Goal: Information Seeking & Learning: Learn about a topic

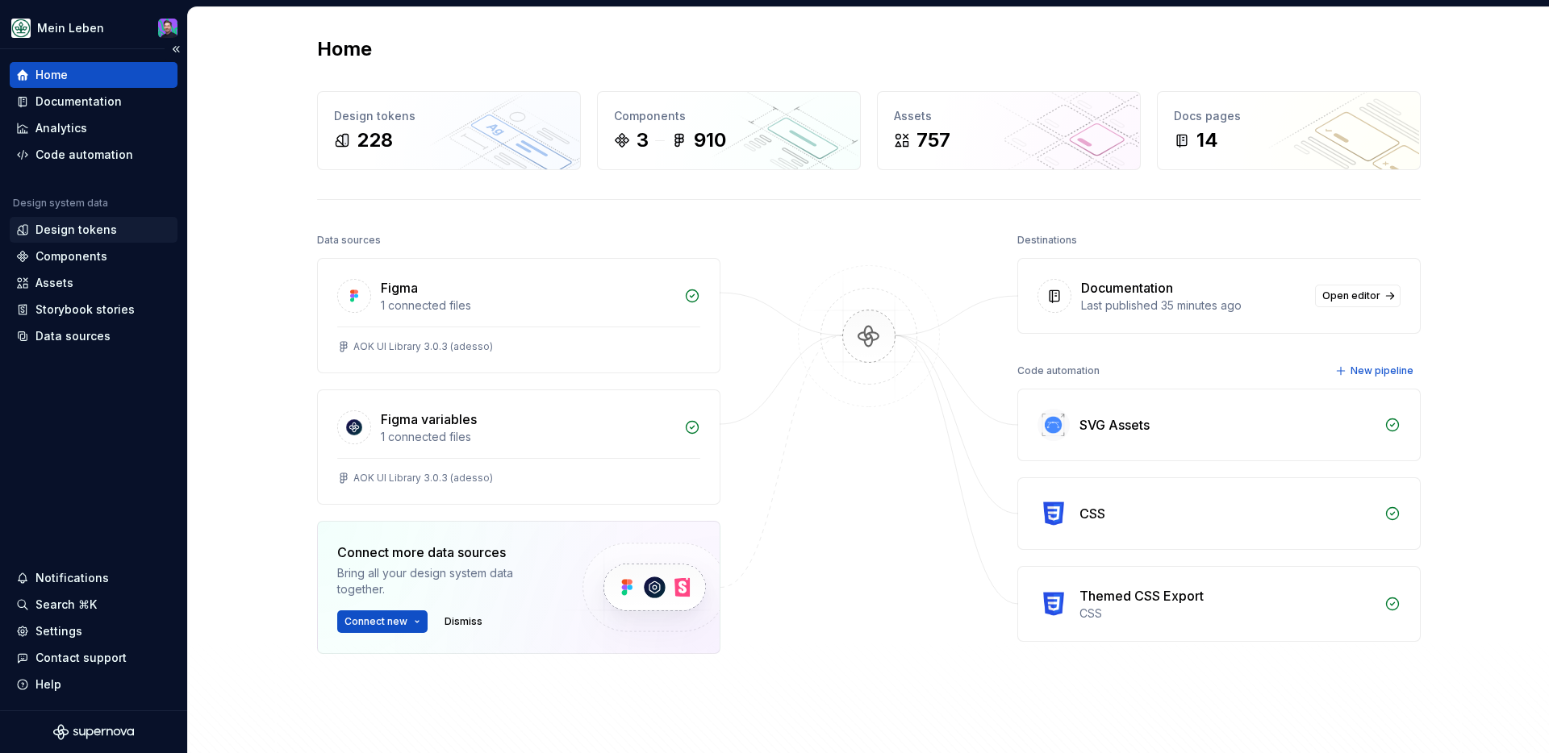
click at [121, 235] on div "Design tokens" at bounding box center [93, 230] width 155 height 16
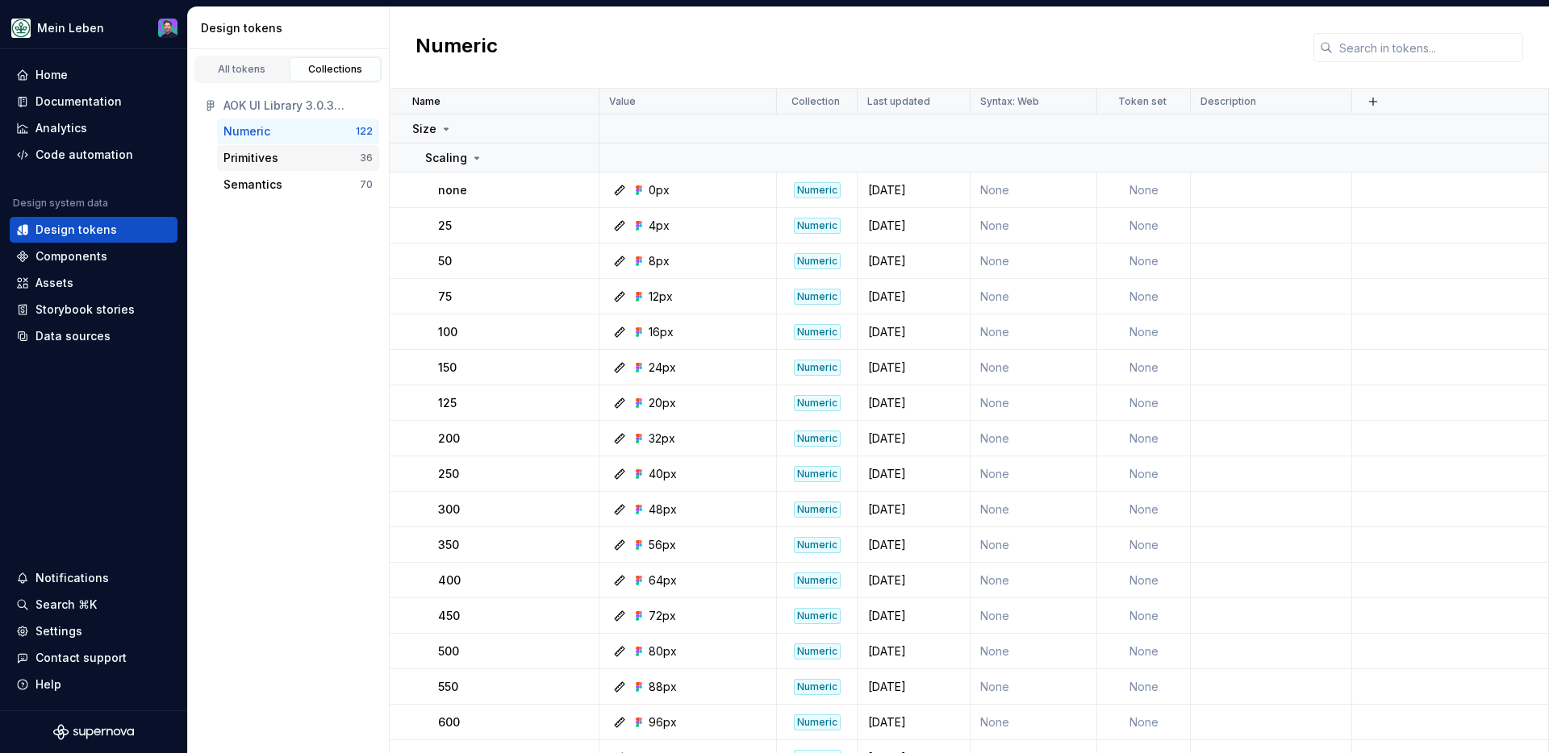
click at [344, 159] on div "Primitives" at bounding box center [291, 158] width 136 height 16
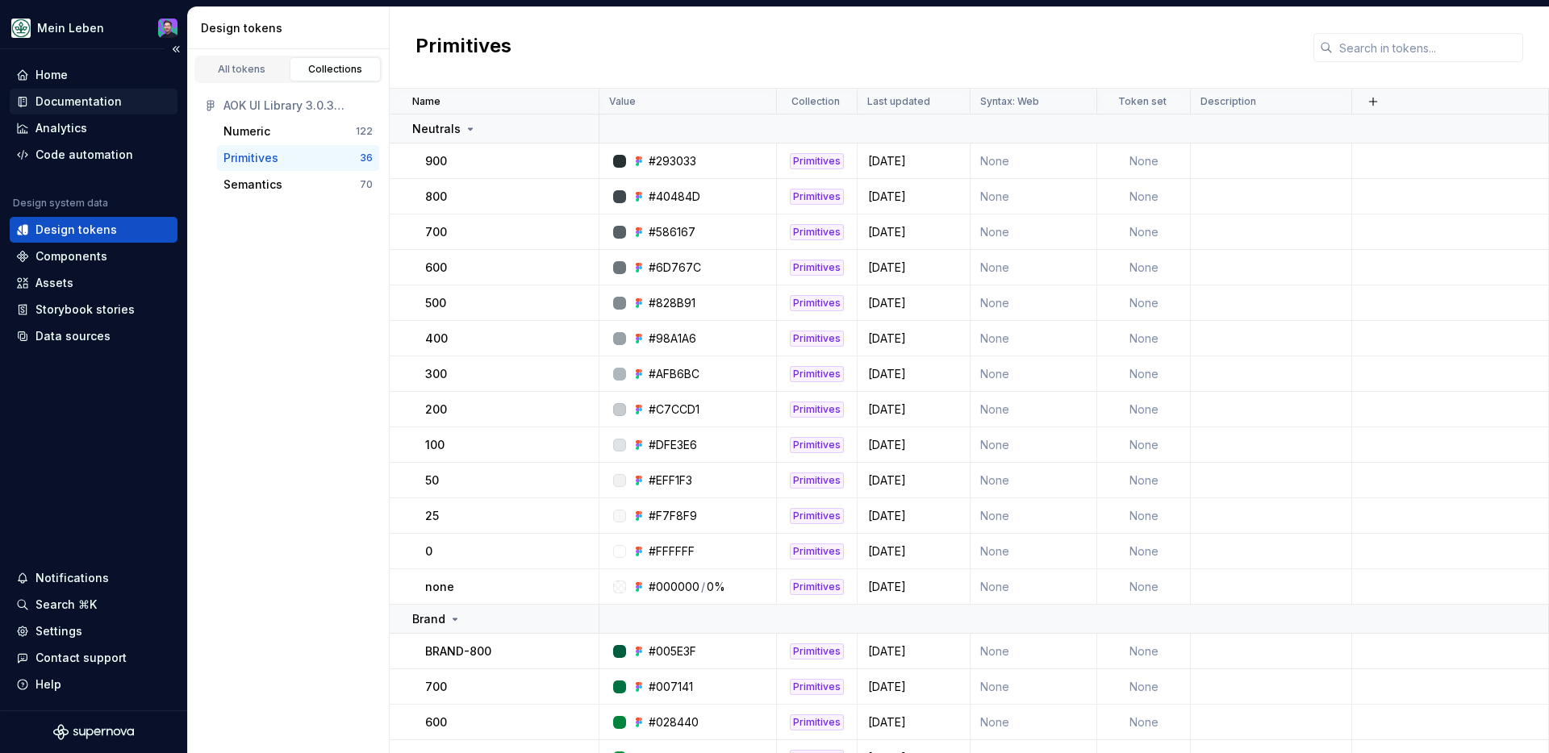
click at [102, 102] on div "Documentation" at bounding box center [78, 102] width 86 height 16
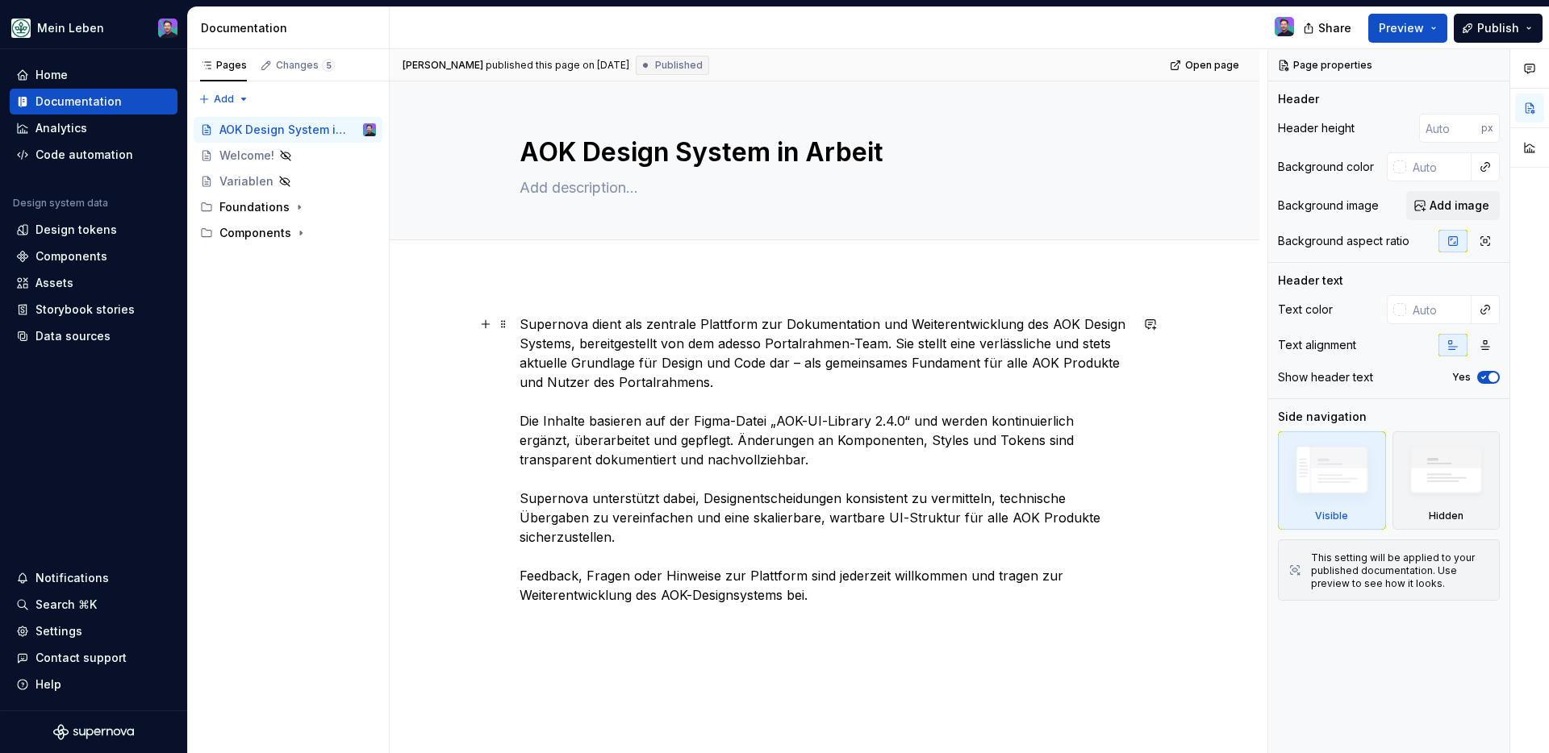
scroll to position [125, 0]
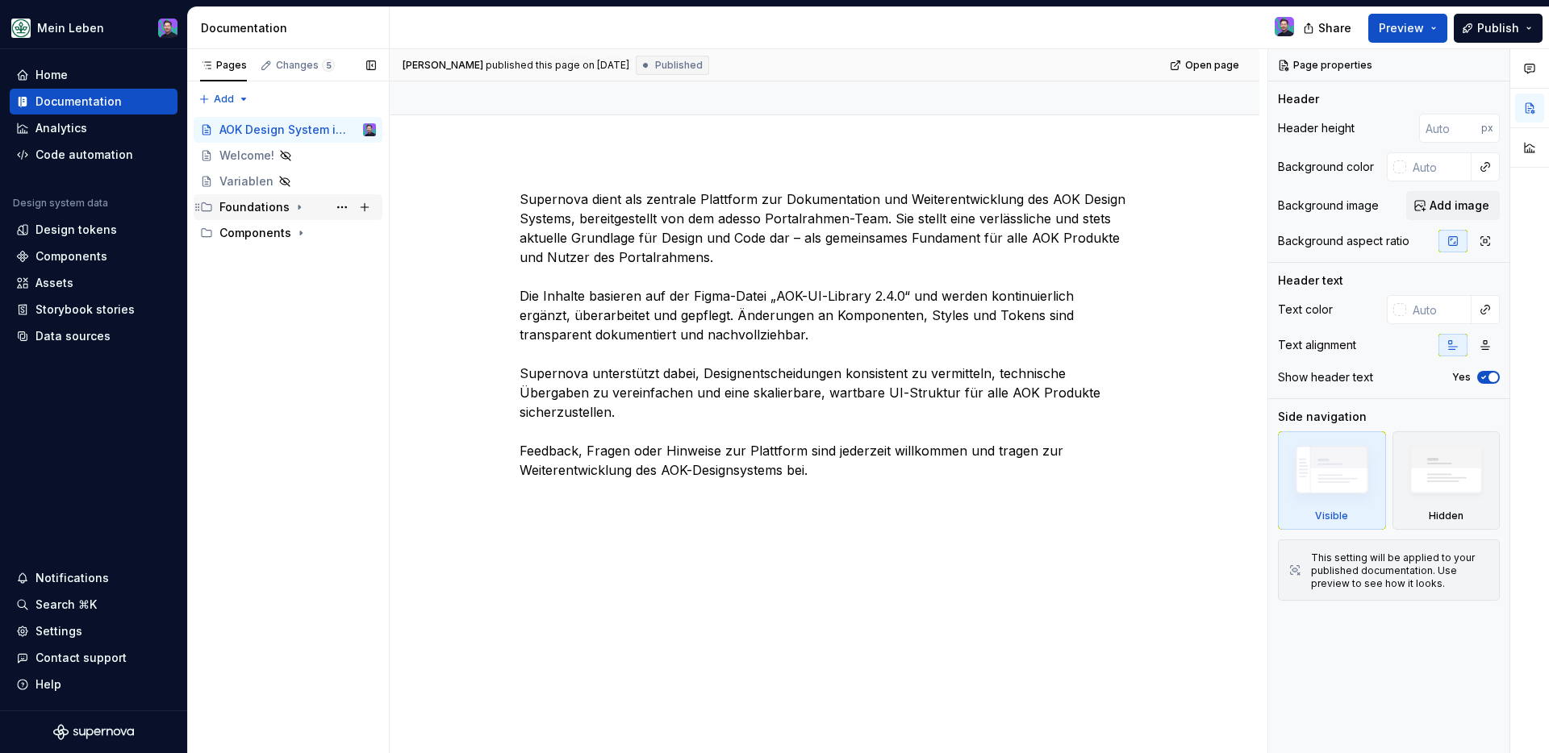
click at [298, 207] on icon "Page tree" at bounding box center [299, 208] width 2 height 4
click at [285, 239] on div "Design Tokens" at bounding box center [277, 233] width 85 height 16
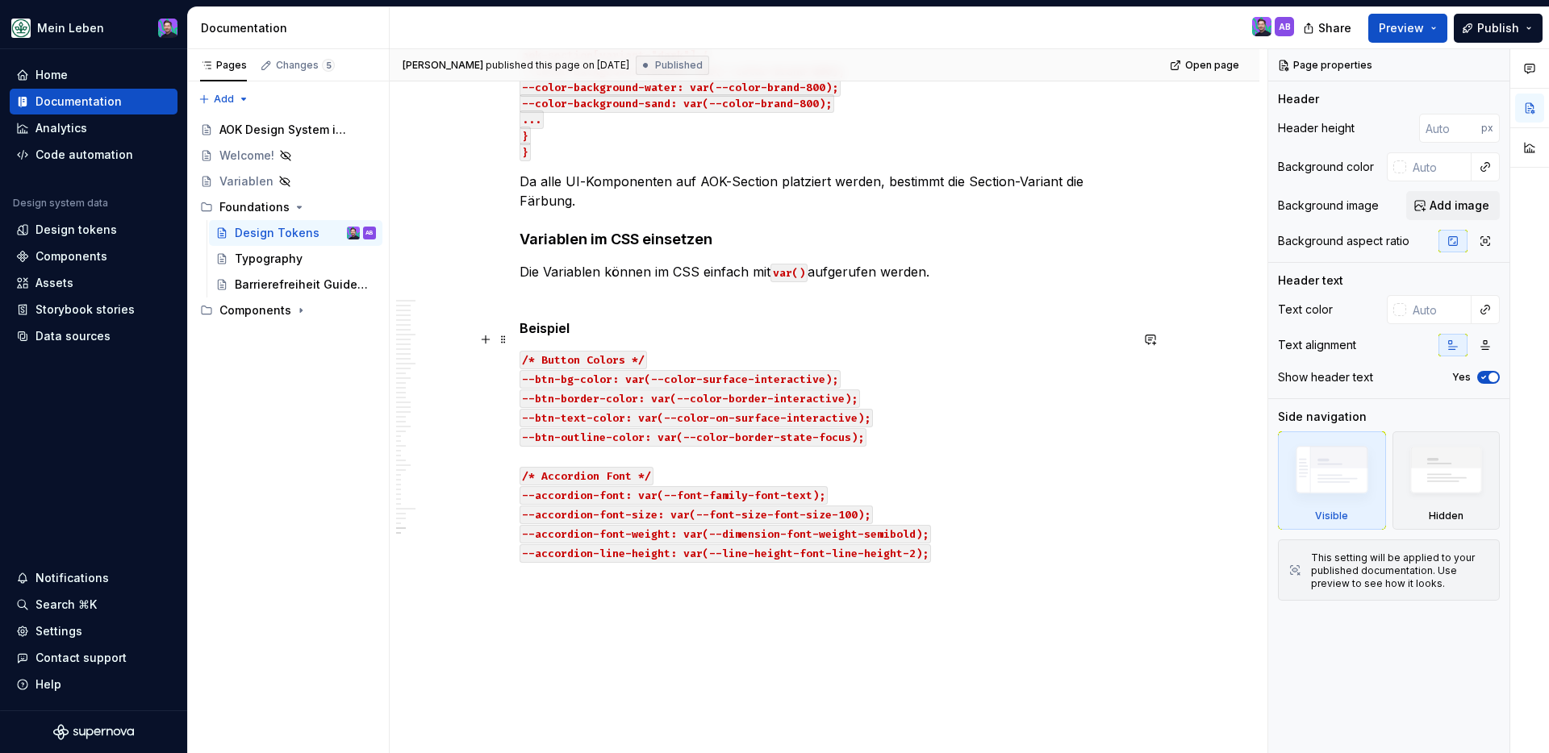
scroll to position [22427, 0]
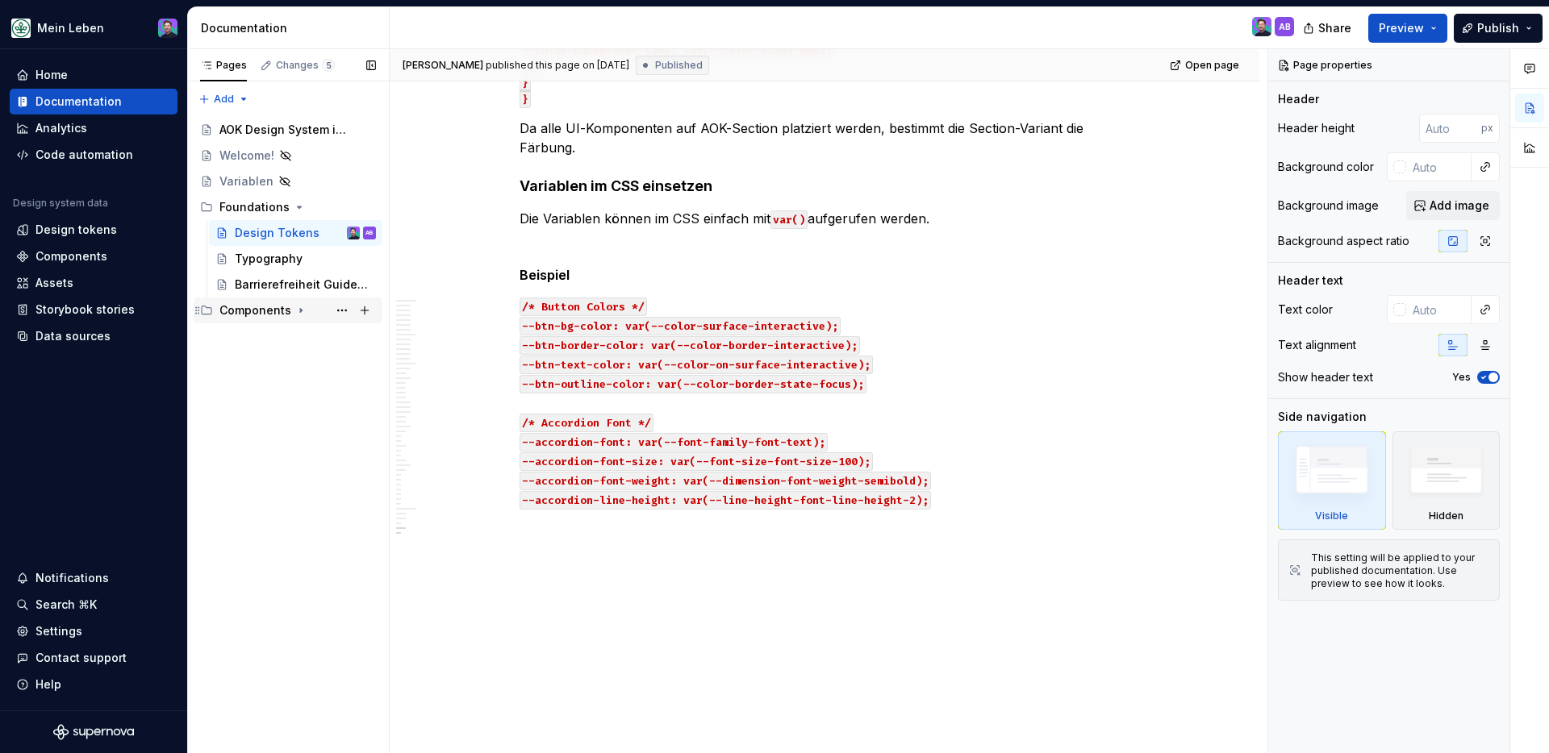
click at [294, 311] on icon "Page tree" at bounding box center [300, 310] width 13 height 13
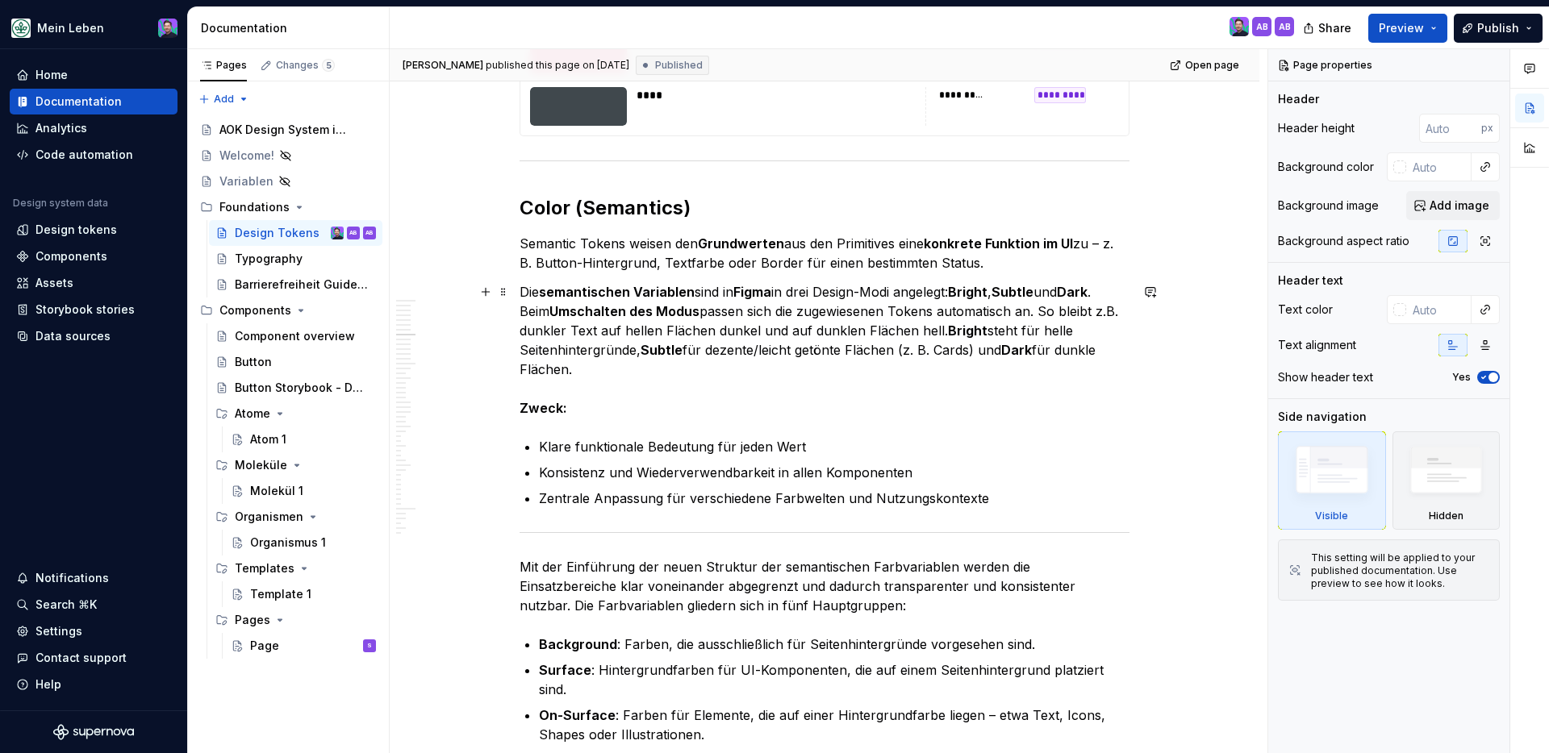
scroll to position [4233, 0]
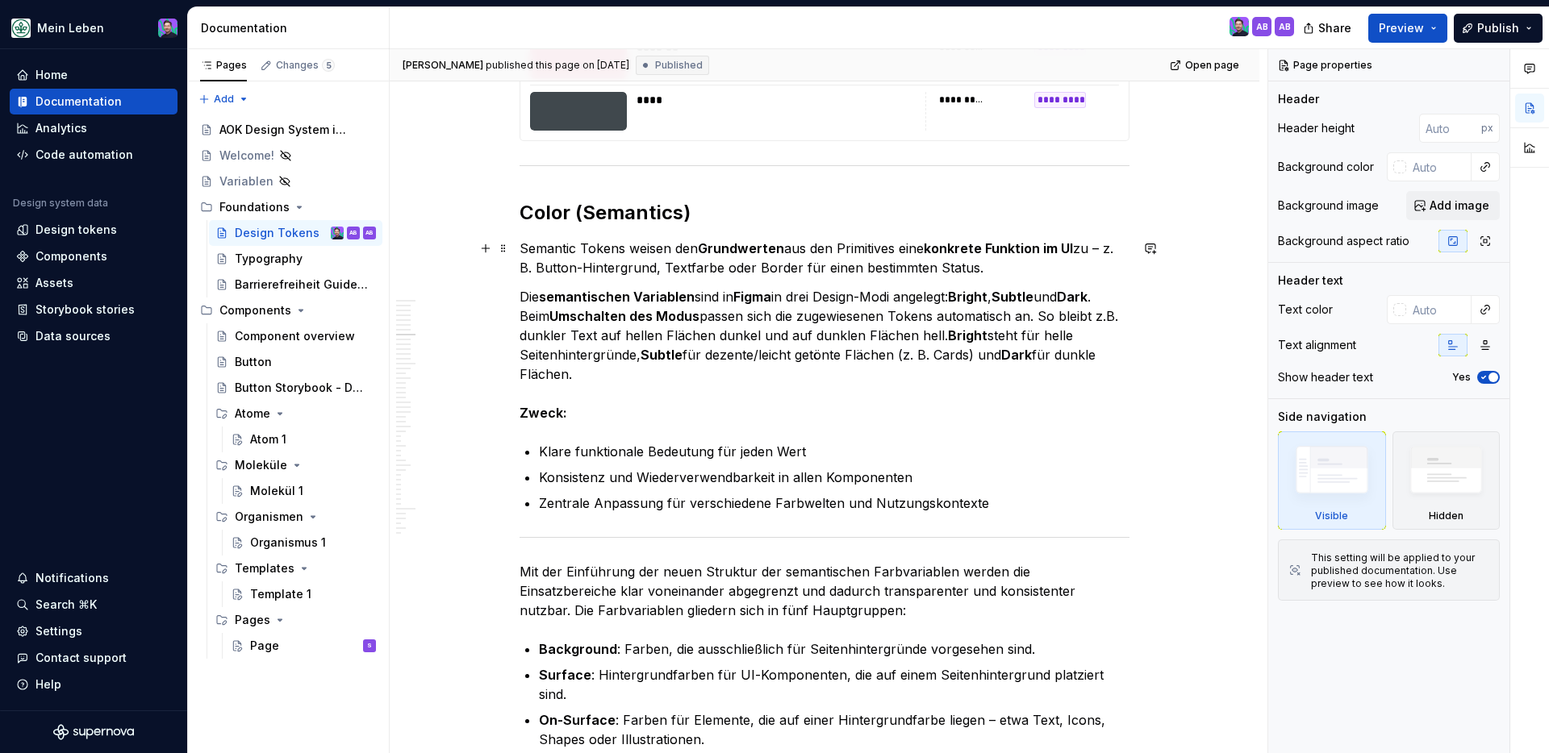
click at [636, 251] on p "Semantic Tokens weisen den Grundwerten aus den Primitives eine konkrete Funktio…" at bounding box center [824, 258] width 610 height 39
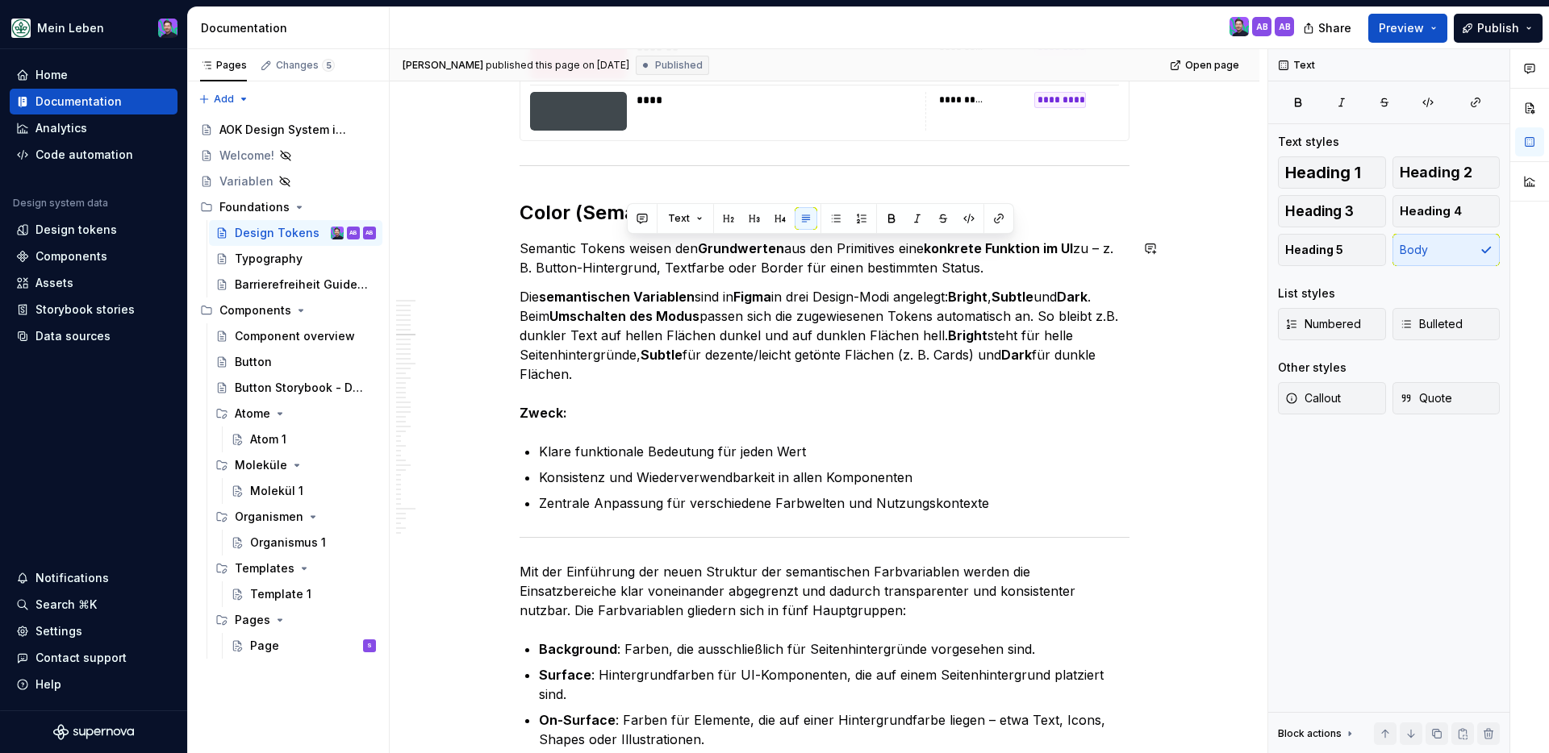
click at [684, 290] on strong "semantischen Variablen" at bounding box center [617, 297] width 156 height 16
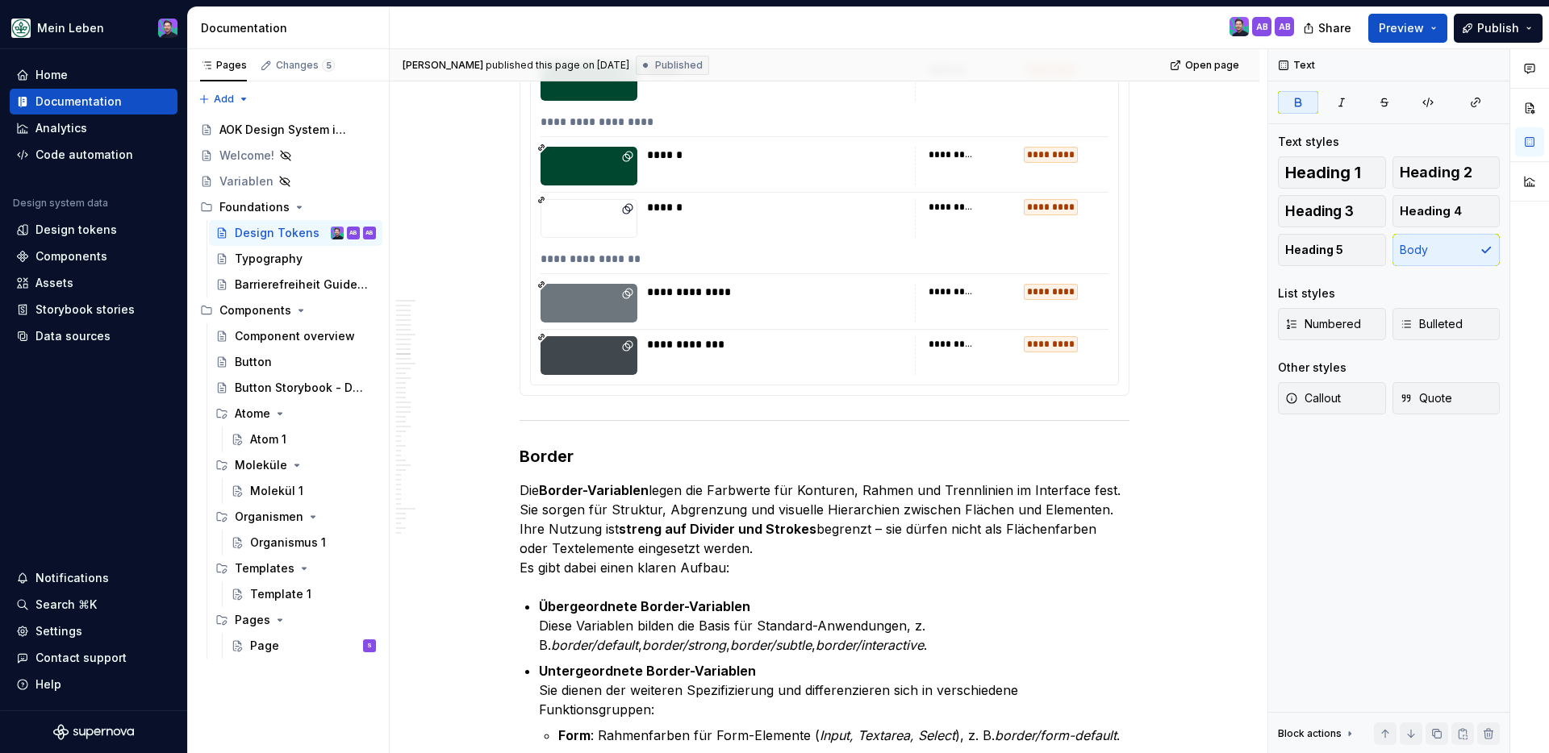
scroll to position [10513, 0]
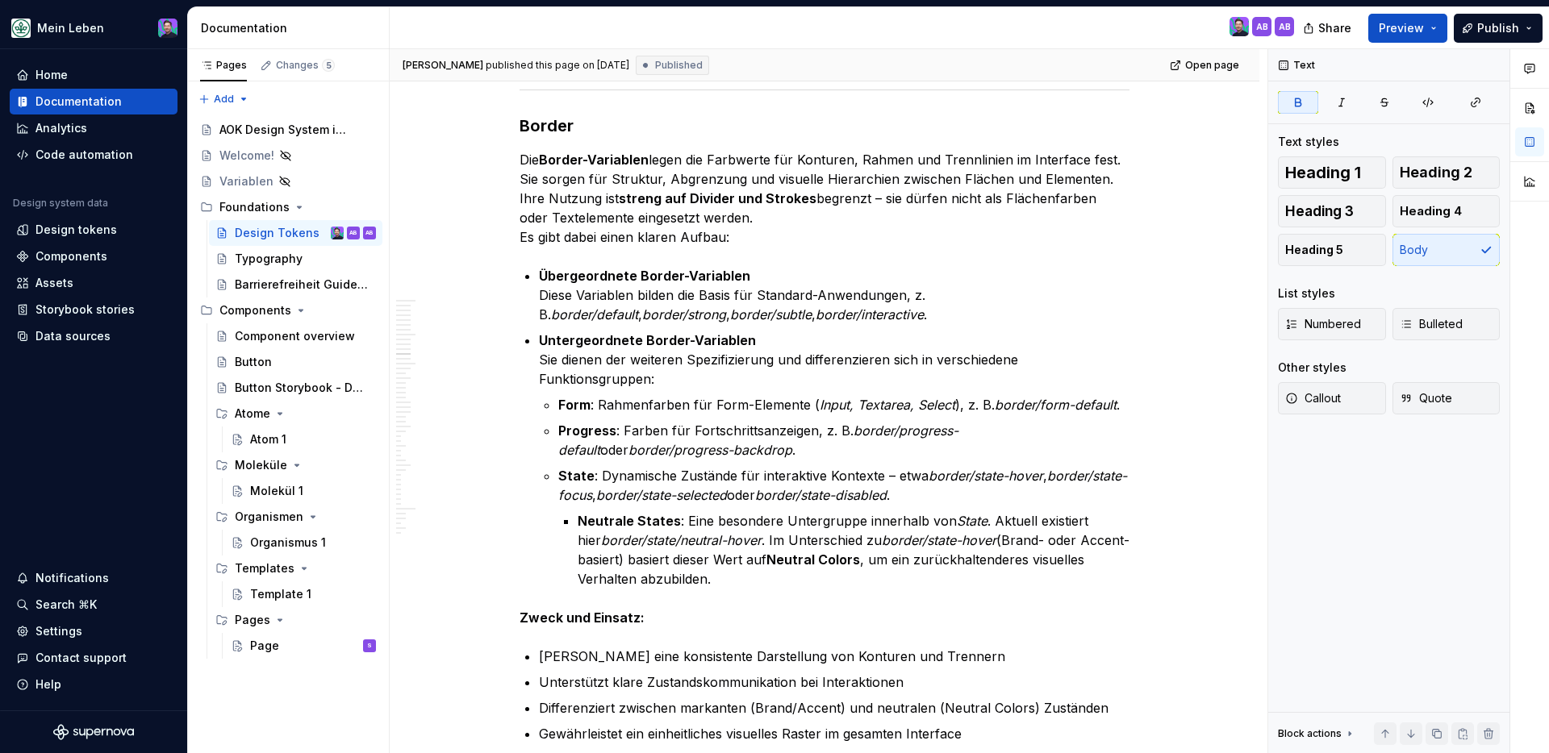
click at [726, 210] on p "Die Border-Variablen legen die Farbwerte für Konturen, Rahmen und Trennlinien i…" at bounding box center [824, 198] width 610 height 97
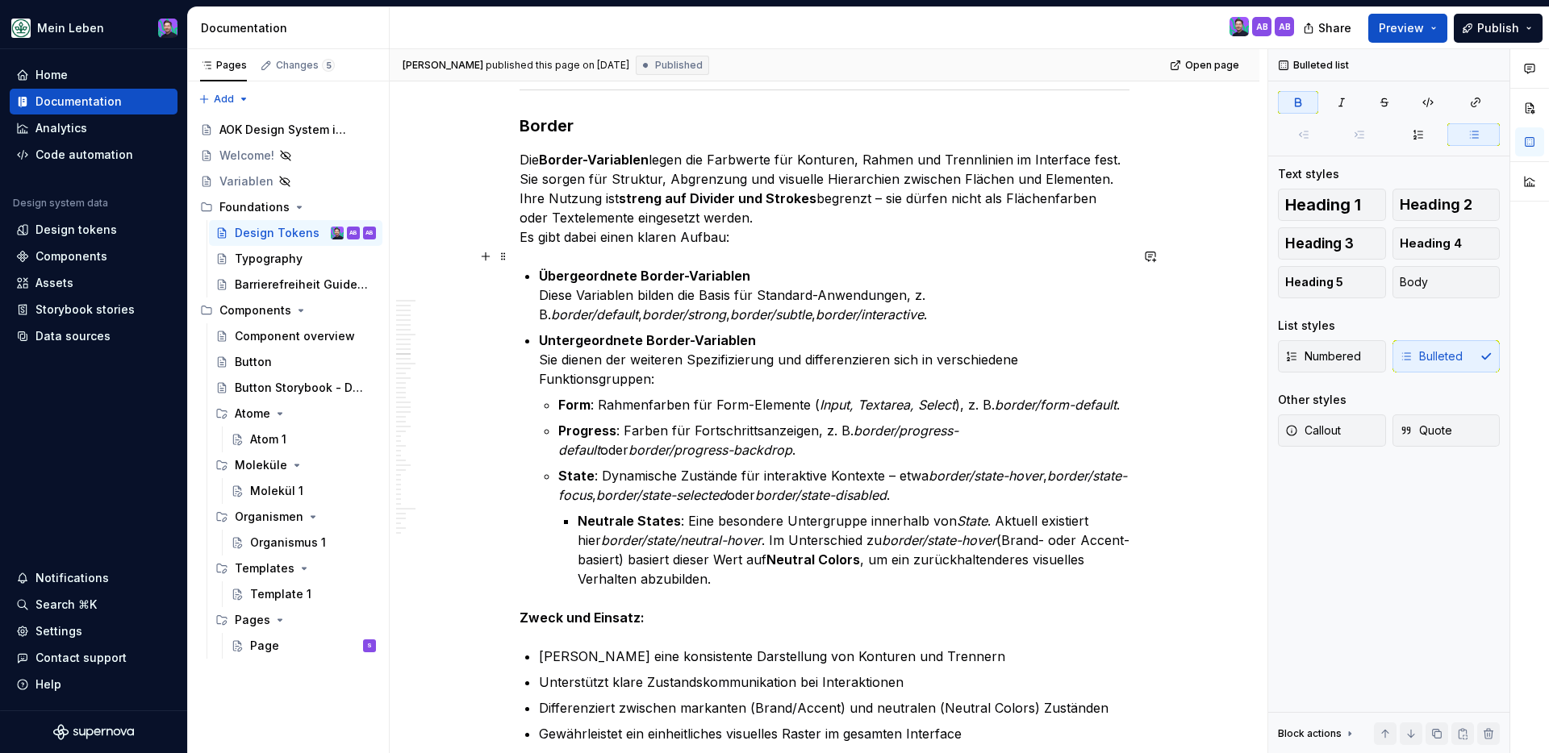
click at [1203, 250] on div "[PERSON_NAME] published this page on [DATE] Published Open page Design Tokens D…" at bounding box center [829, 401] width 878 height 705
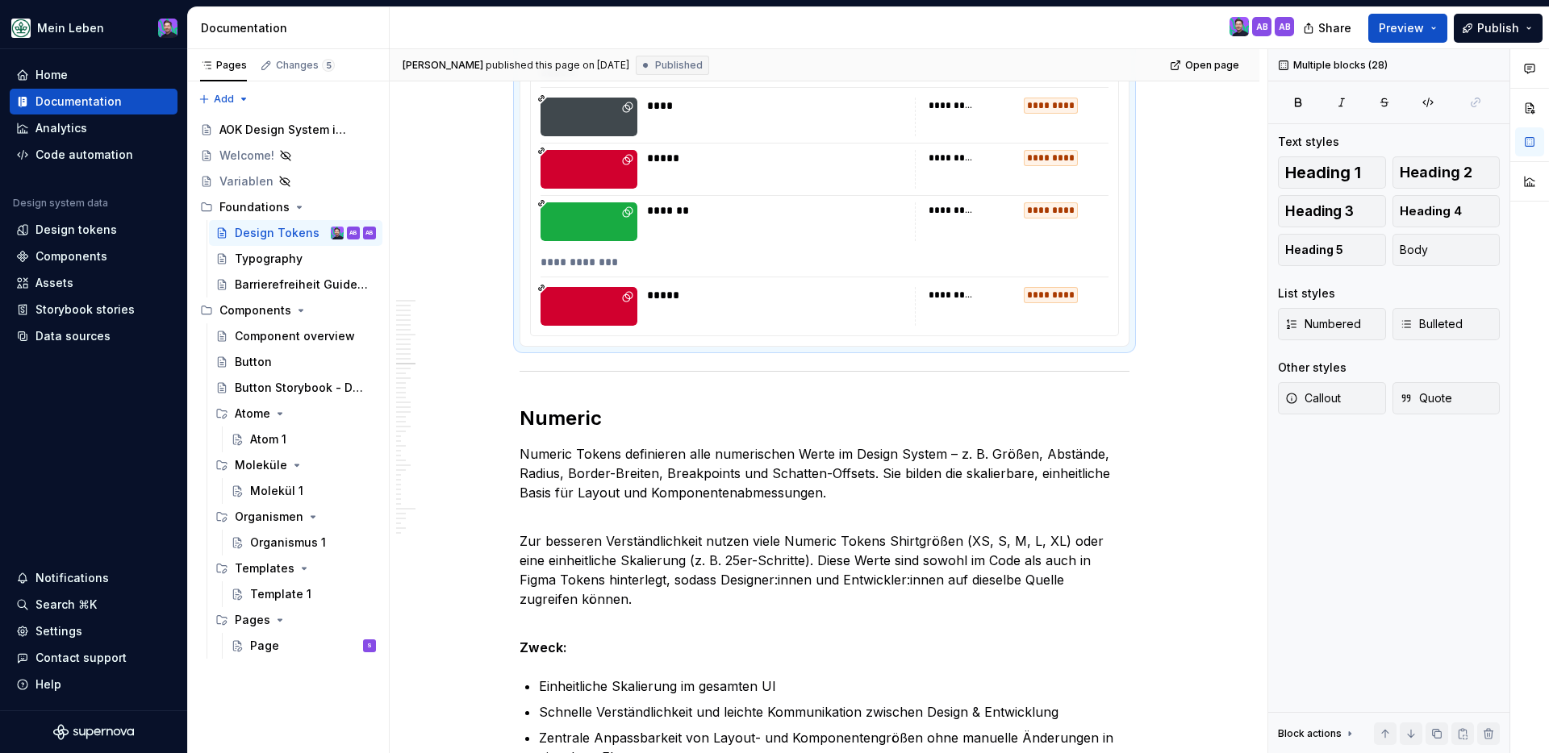
scroll to position [12629, 0]
type textarea "*"
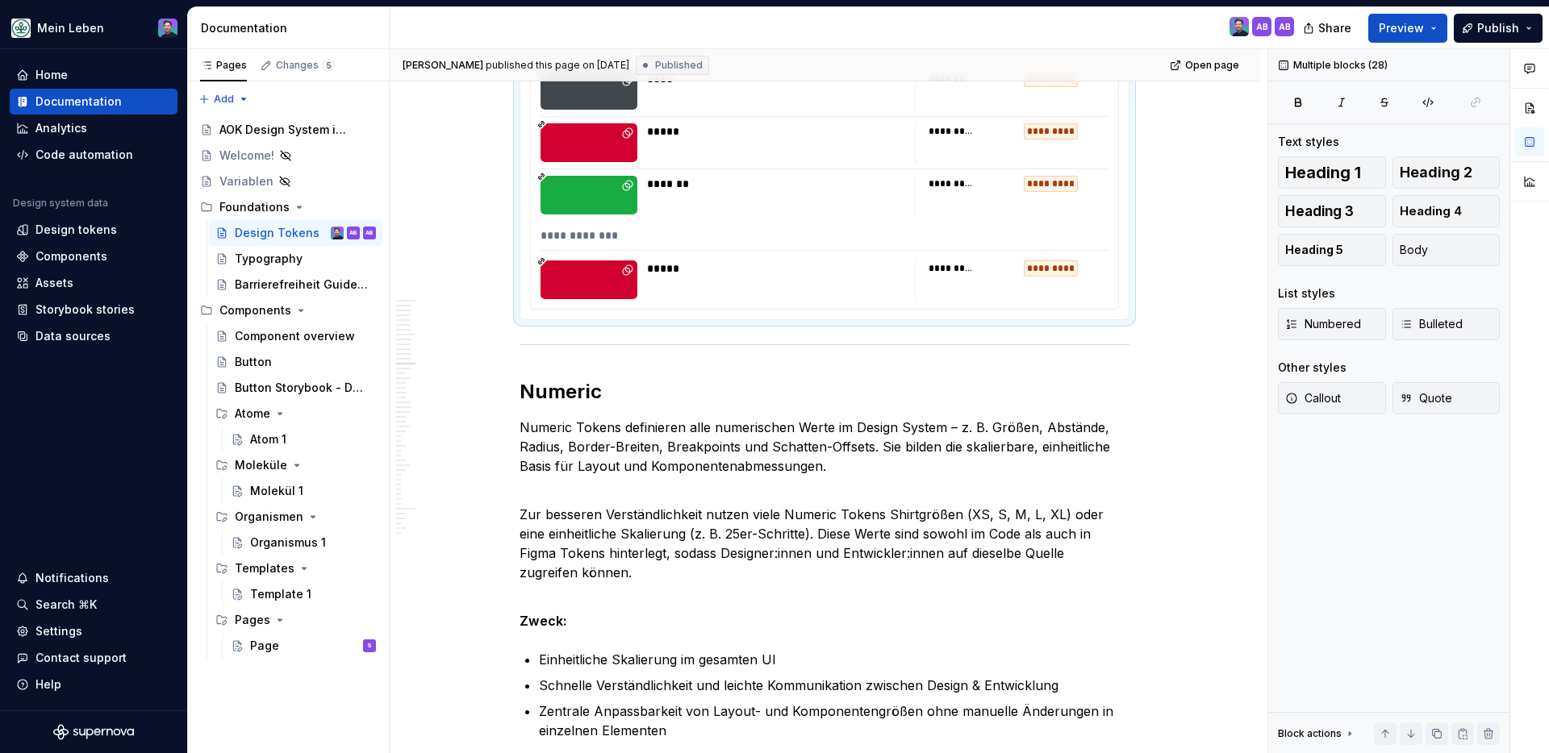
scroll to position [12658, 0]
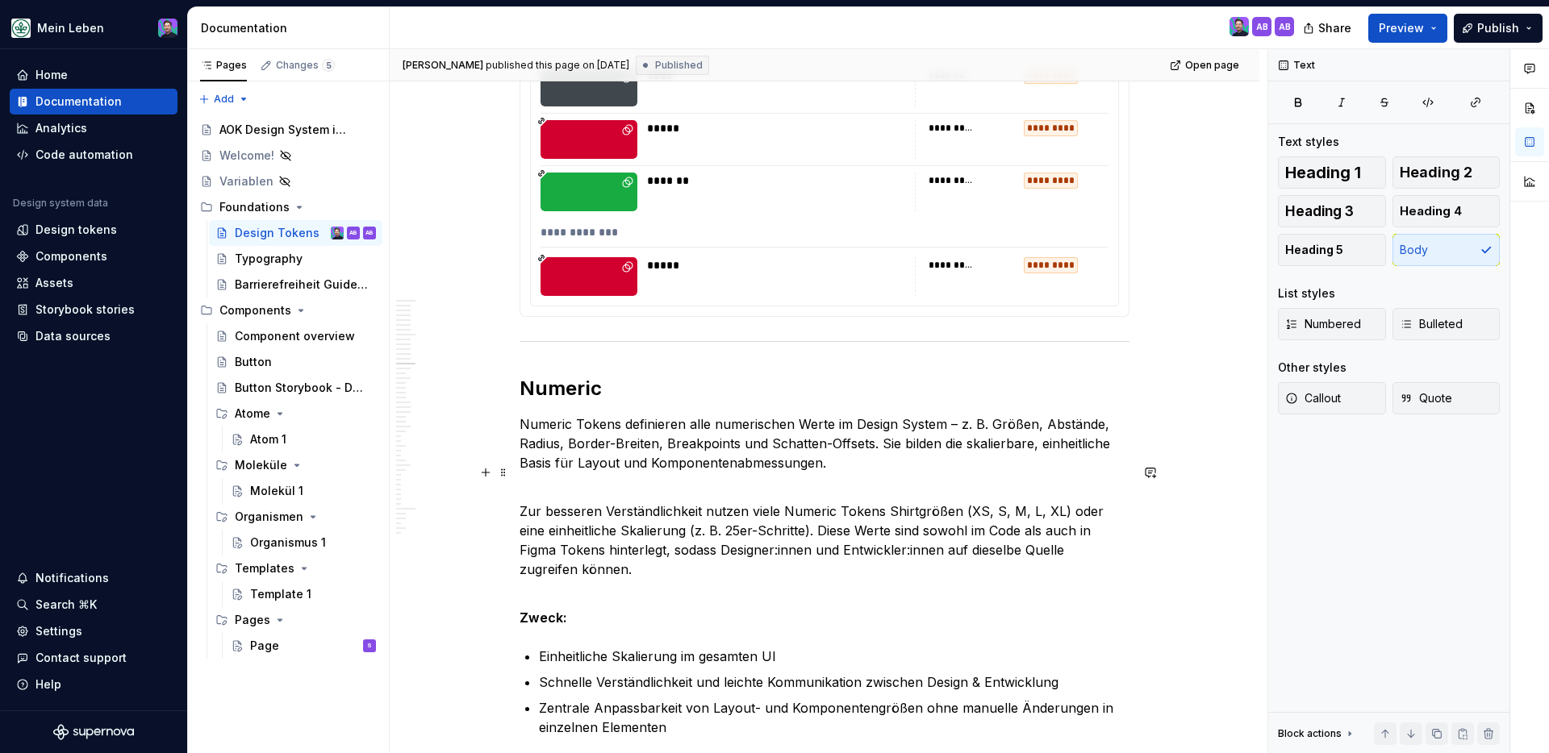
click at [932, 491] on p "Zur besseren Verständlichkeit nutzen viele Numeric Tokens Shirtgrößen (XS, S, M…" at bounding box center [824, 530] width 610 height 97
click at [915, 495] on p "Zur besseren Verständlichkeit nutzen viele Numeric Tokens Shirtgrößen (XS, S, M…" at bounding box center [824, 530] width 610 height 97
click at [991, 420] on p "Numeric Tokens definieren alle numerischen Werte im Design System – z. B. Größe…" at bounding box center [824, 444] width 610 height 58
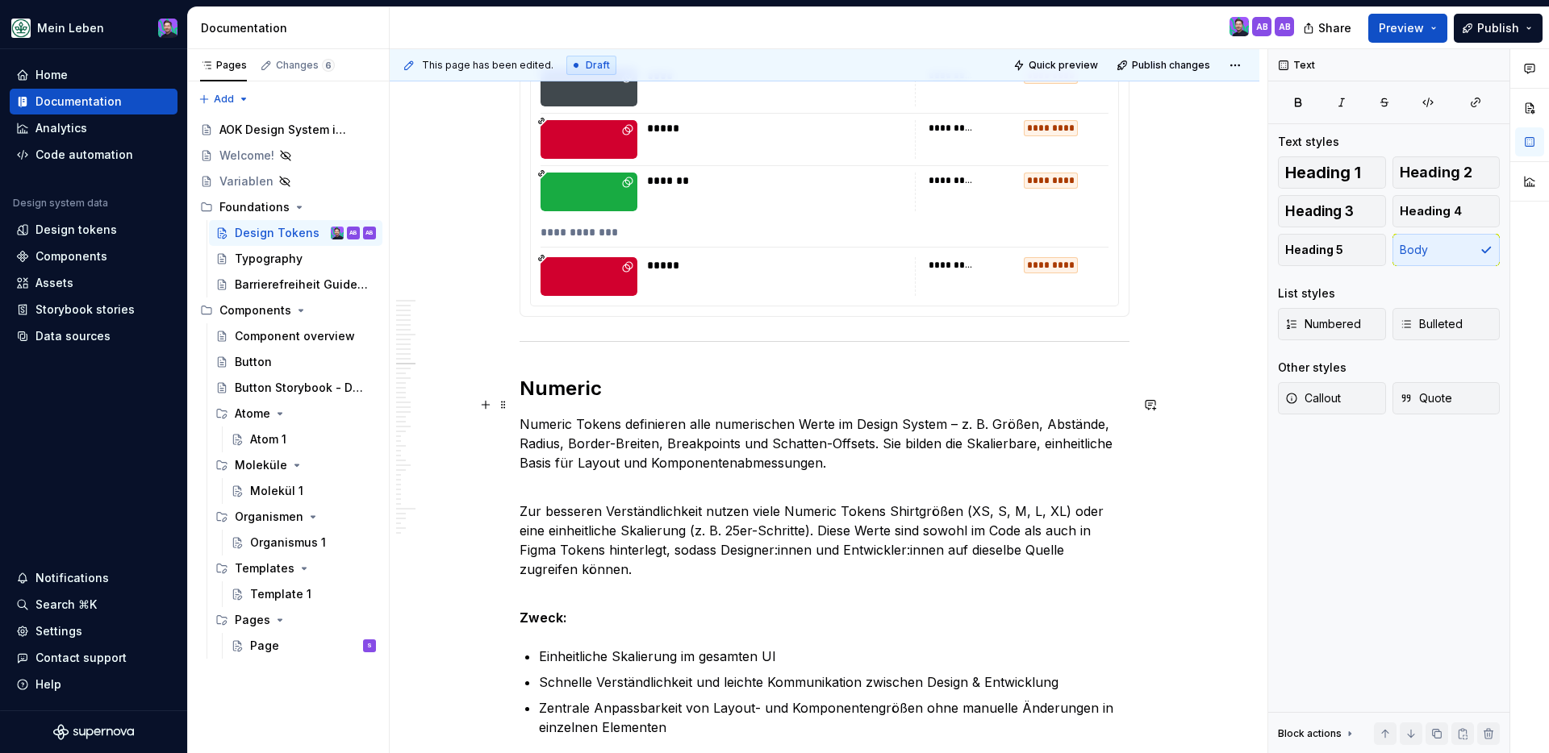
drag, startPoint x: 876, startPoint y: 421, endPoint x: 900, endPoint y: 447, distance: 35.4
click at [900, 447] on p "Numeric Tokens definieren alle numerischen Werte im Design System – z. B. Größe…" at bounding box center [824, 444] width 610 height 58
drag, startPoint x: 883, startPoint y: 421, endPoint x: 892, endPoint y: 426, distance: 10.1
click at [892, 426] on p "Numeric Tokens definieren alle numerischen Werte im Design System – z. B. Größe…" at bounding box center [824, 444] width 610 height 58
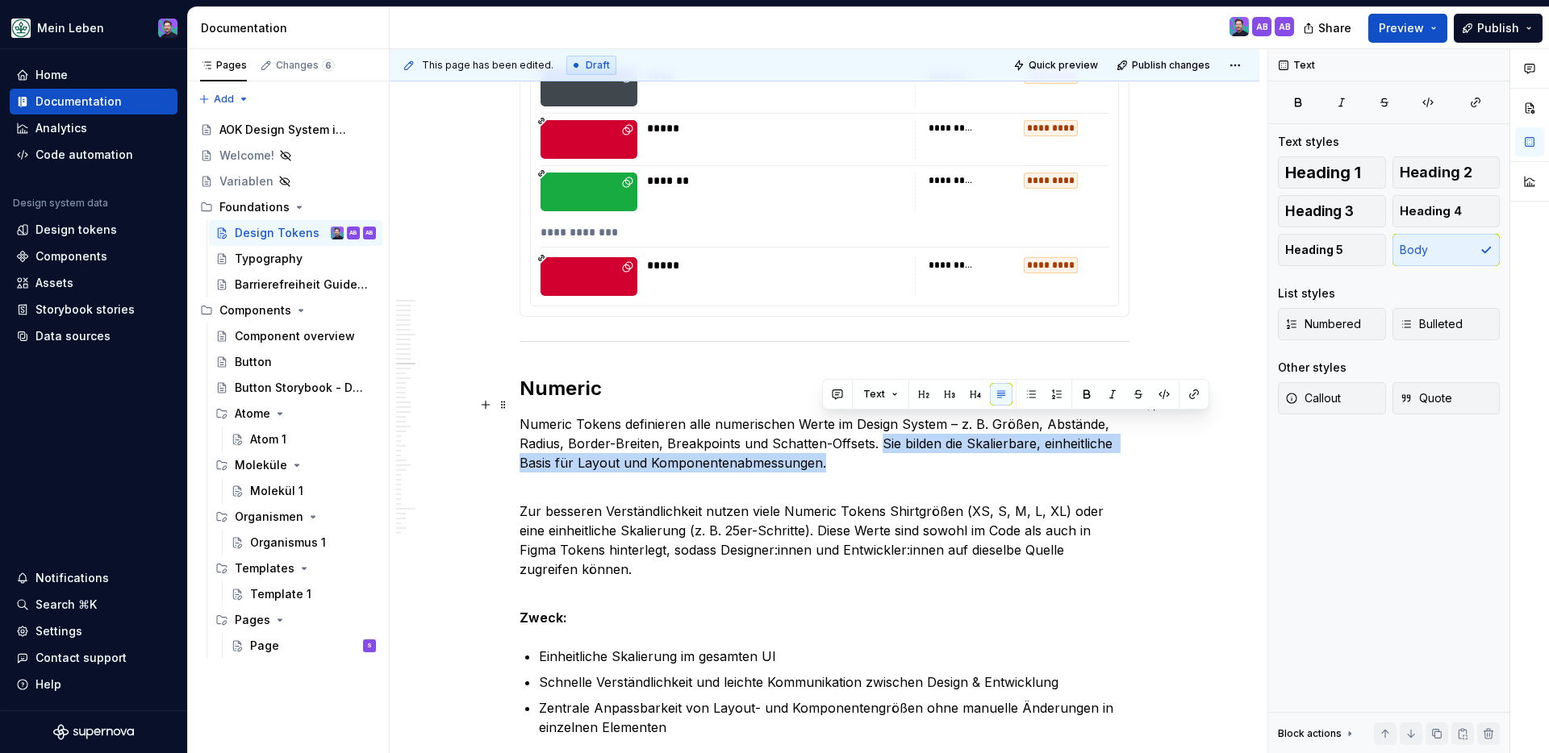
drag, startPoint x: 877, startPoint y: 424, endPoint x: 899, endPoint y: 444, distance: 29.7
click at [899, 444] on p "Numeric Tokens definieren alle numerischen Werte im Design System – z. B. Größe…" at bounding box center [824, 444] width 610 height 58
copy p "Sie bilden die Skalierbare, einheitliche Basis für Layout und Komponentenabmess…"
click at [968, 424] on p "Numeric Tokens definieren alle numerischen Werte im Design System – z. B. Größe…" at bounding box center [824, 444] width 610 height 58
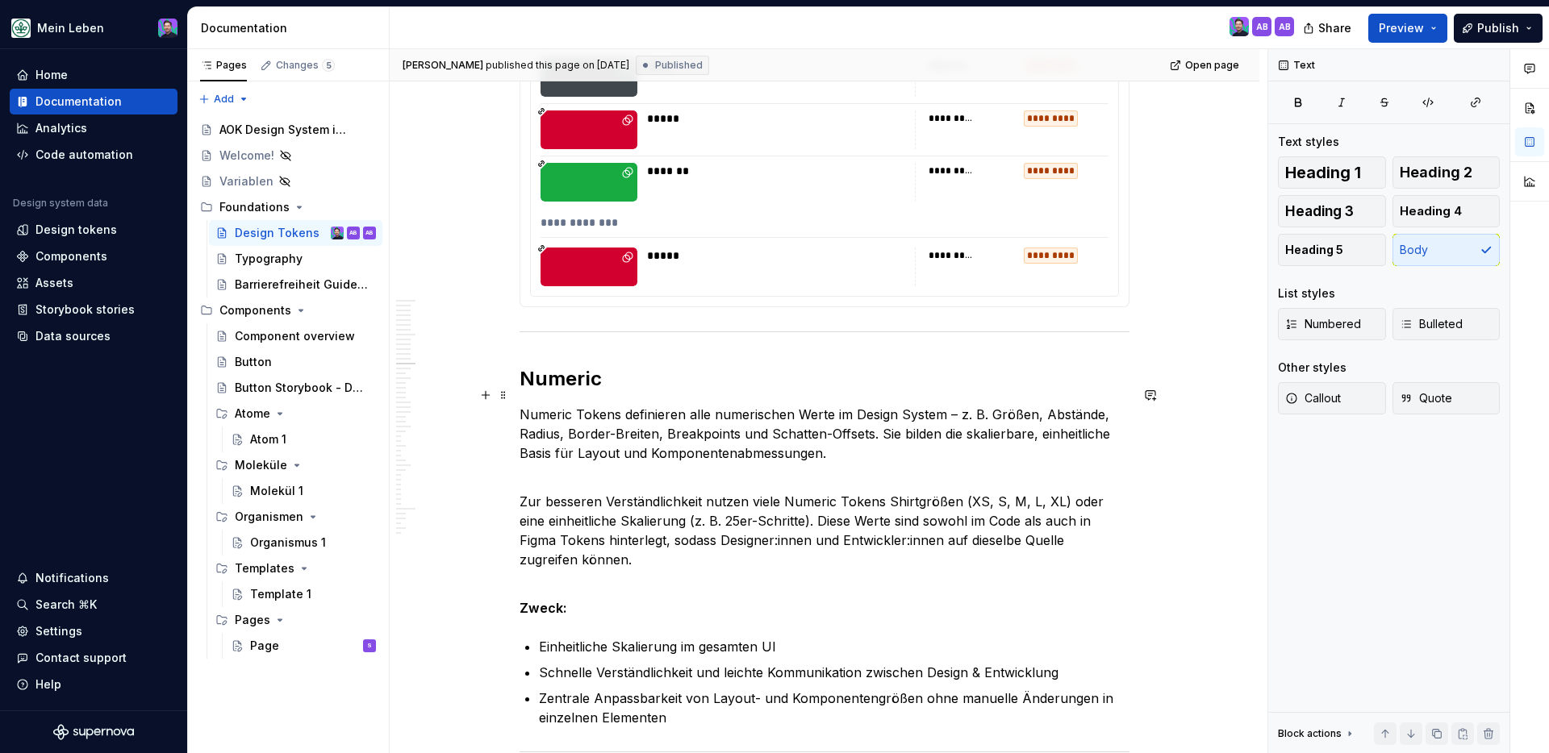
scroll to position [12682, 0]
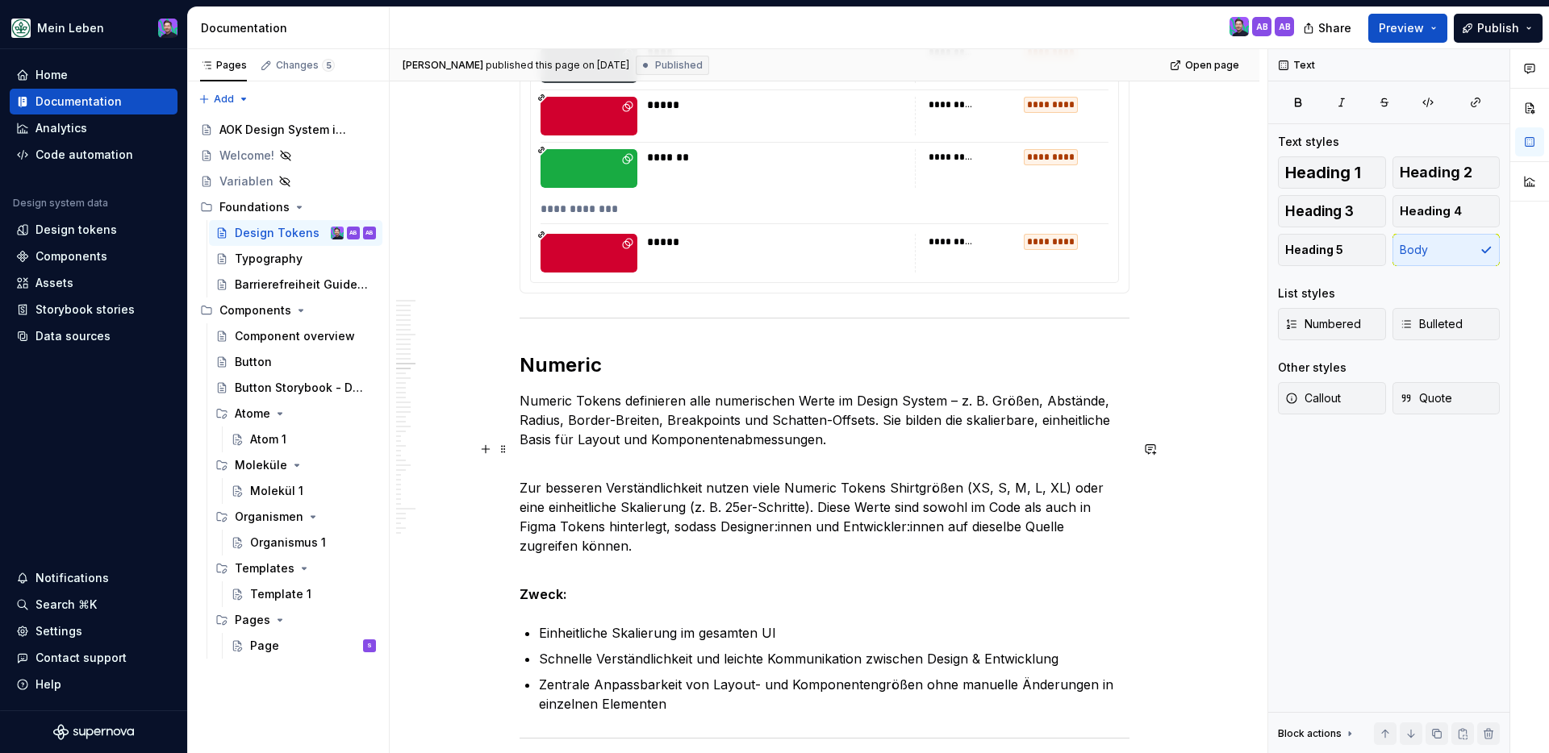
click at [903, 466] on p "Zur besseren Verständlichkeit nutzen viele Numeric Tokens Shirtgrößen (XS, S, M…" at bounding box center [824, 507] width 610 height 97
click at [946, 515] on p "Zur besseren Verständlichkeit nutzen viele Numeric Tokens Shirtgrößen (XS, S, M…" at bounding box center [824, 507] width 610 height 97
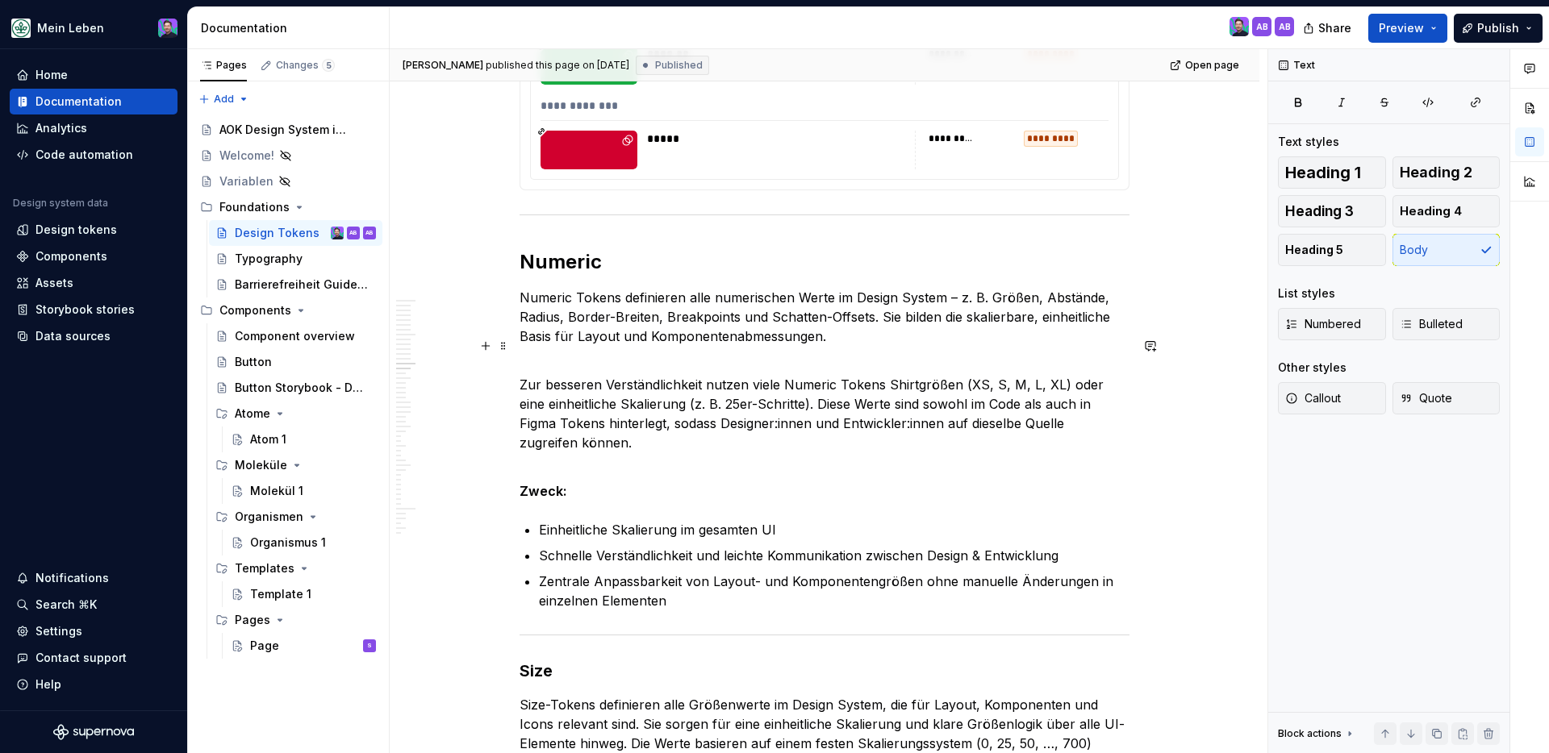
scroll to position [12788, 0]
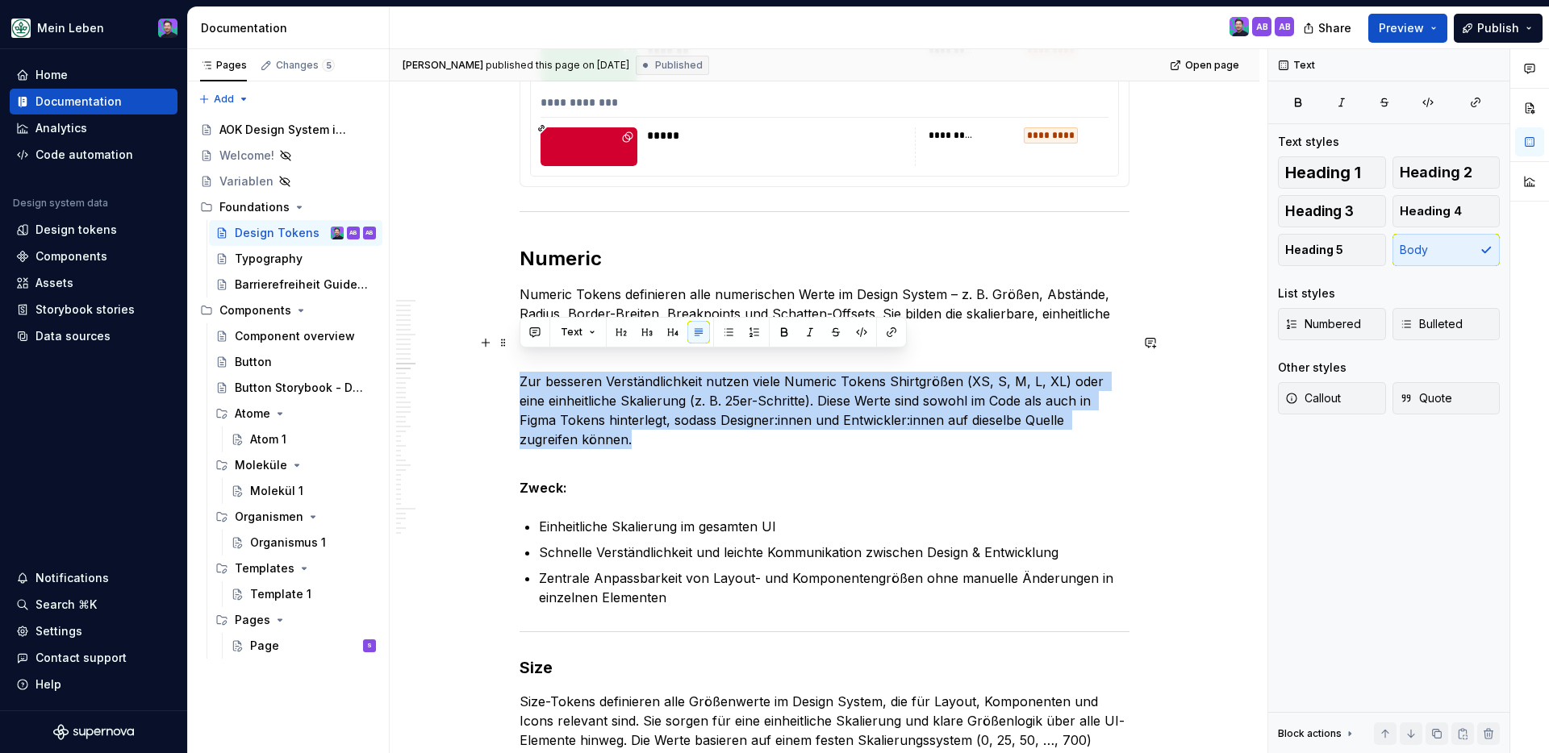
drag, startPoint x: 519, startPoint y: 364, endPoint x: 586, endPoint y: 427, distance: 91.9
click at [586, 427] on p "Zur besseren Verständlichkeit nutzen viele Numeric Tokens Shirtgrößen (XS, S, M…" at bounding box center [824, 400] width 610 height 97
copy p "Zur besseren Verständlichkeit nutzen viele Numeric Tokens Shirtgrößen (XS, S, M…"
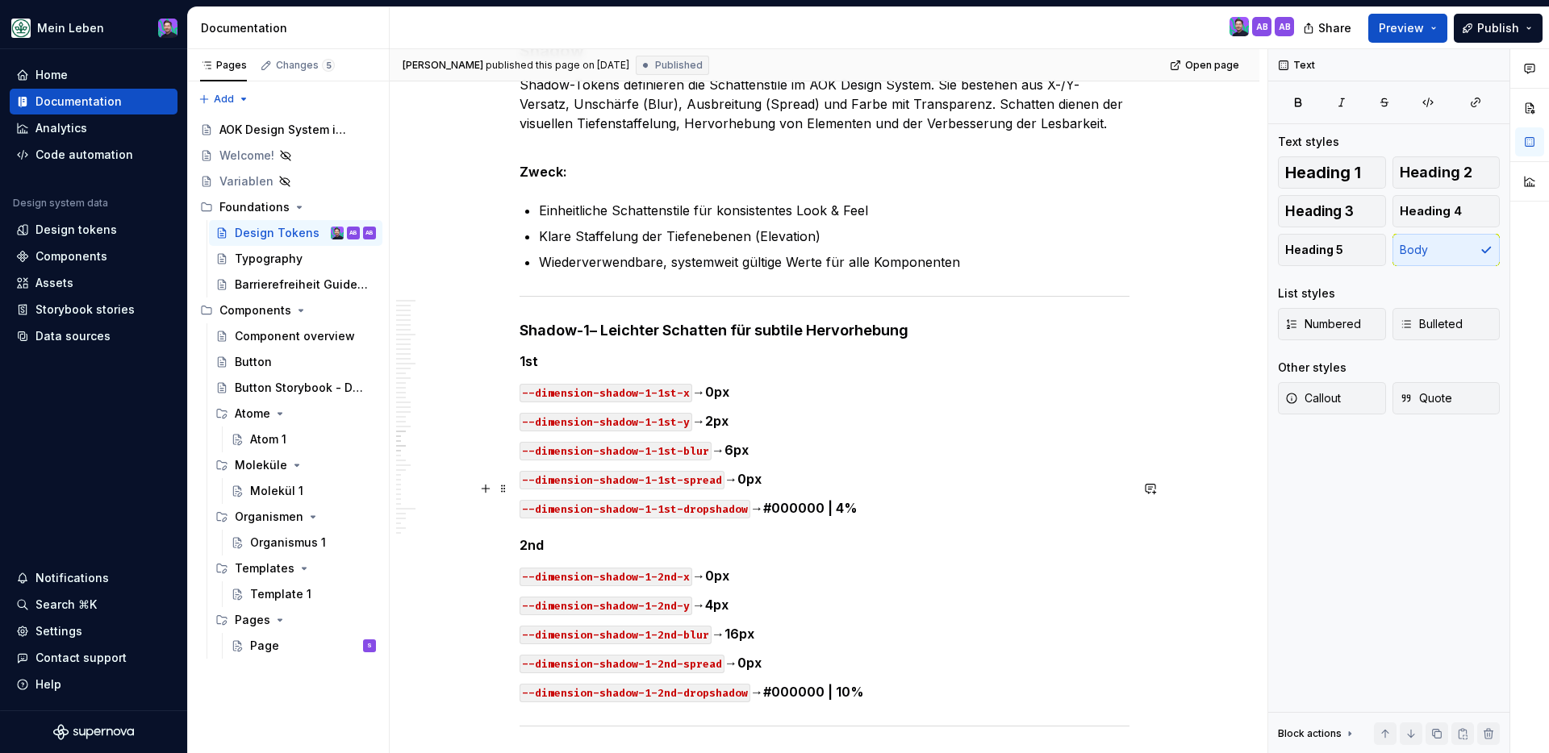
scroll to position [18536, 0]
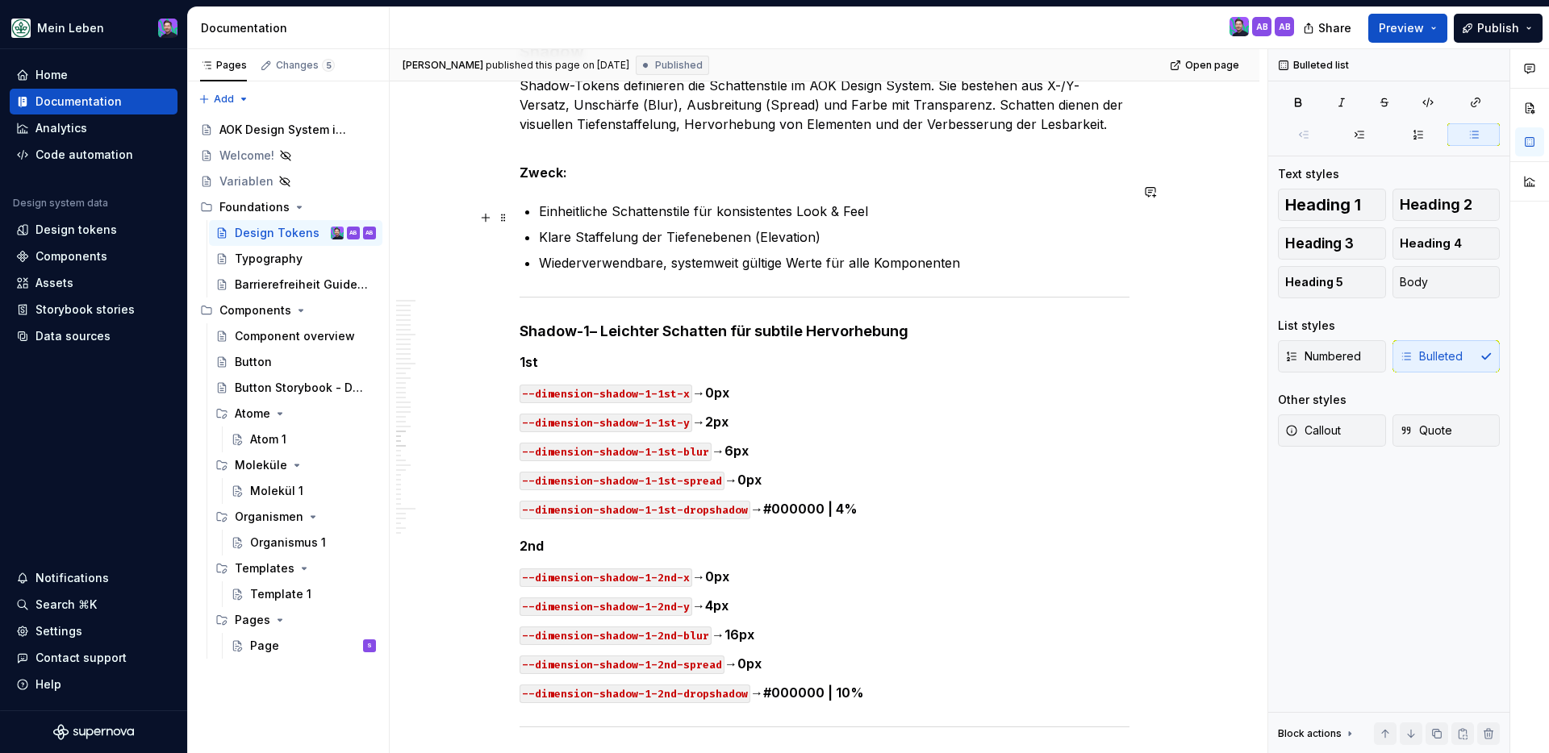
click at [712, 227] on p "Klare Staffelung der Tiefenebenen (Elevation)" at bounding box center [834, 236] width 590 height 19
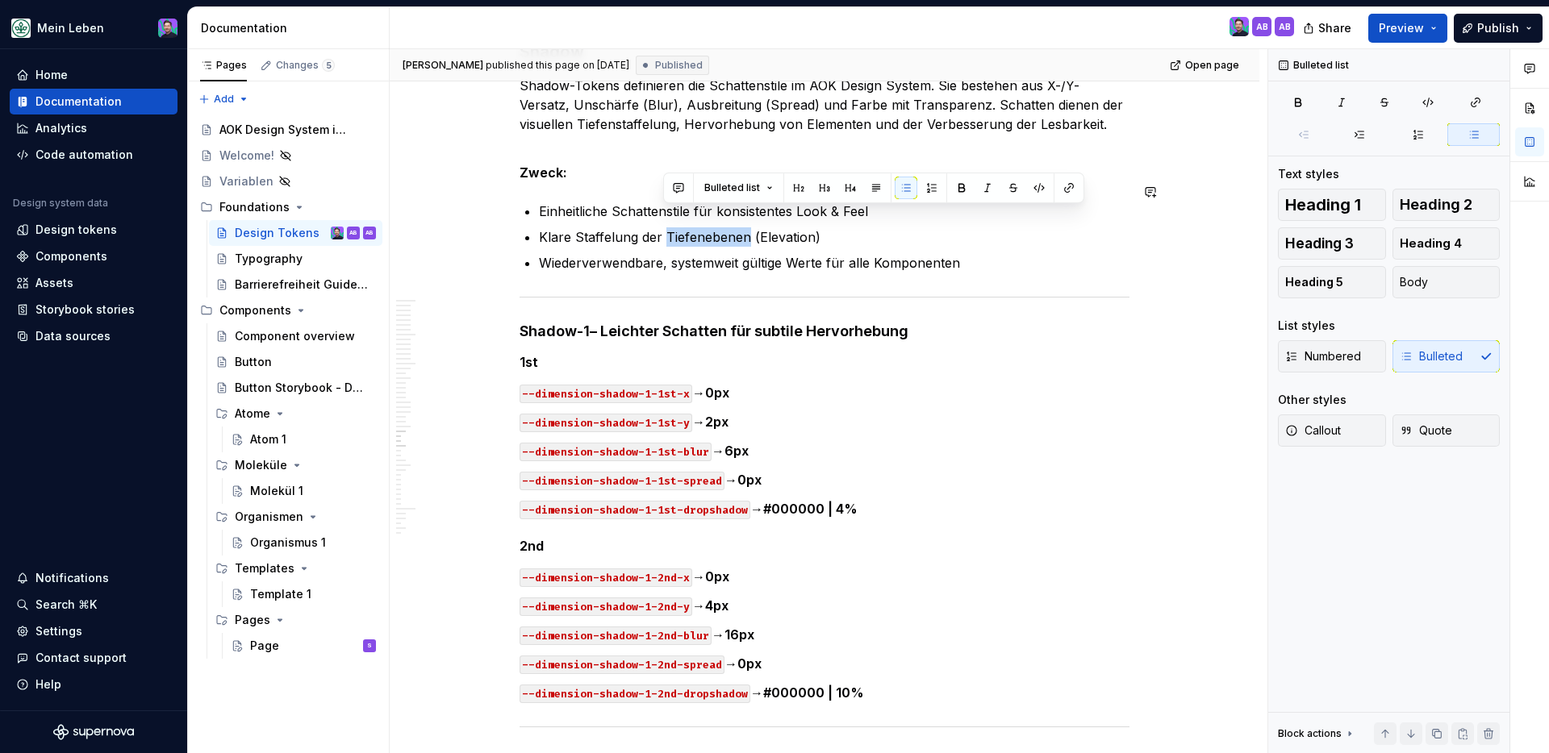
scroll to position [18533, 0]
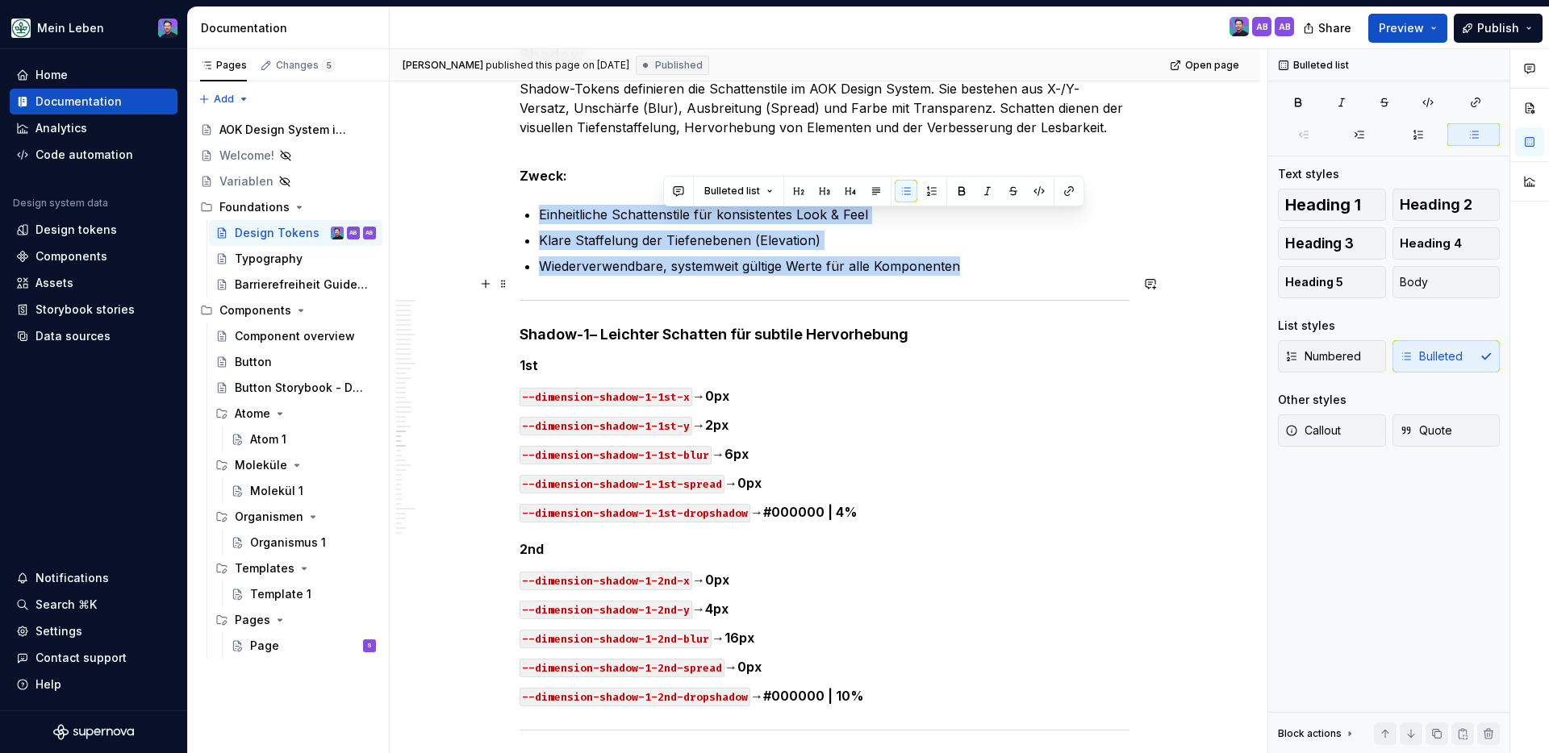
click at [723, 295] on div at bounding box center [824, 300] width 610 height 10
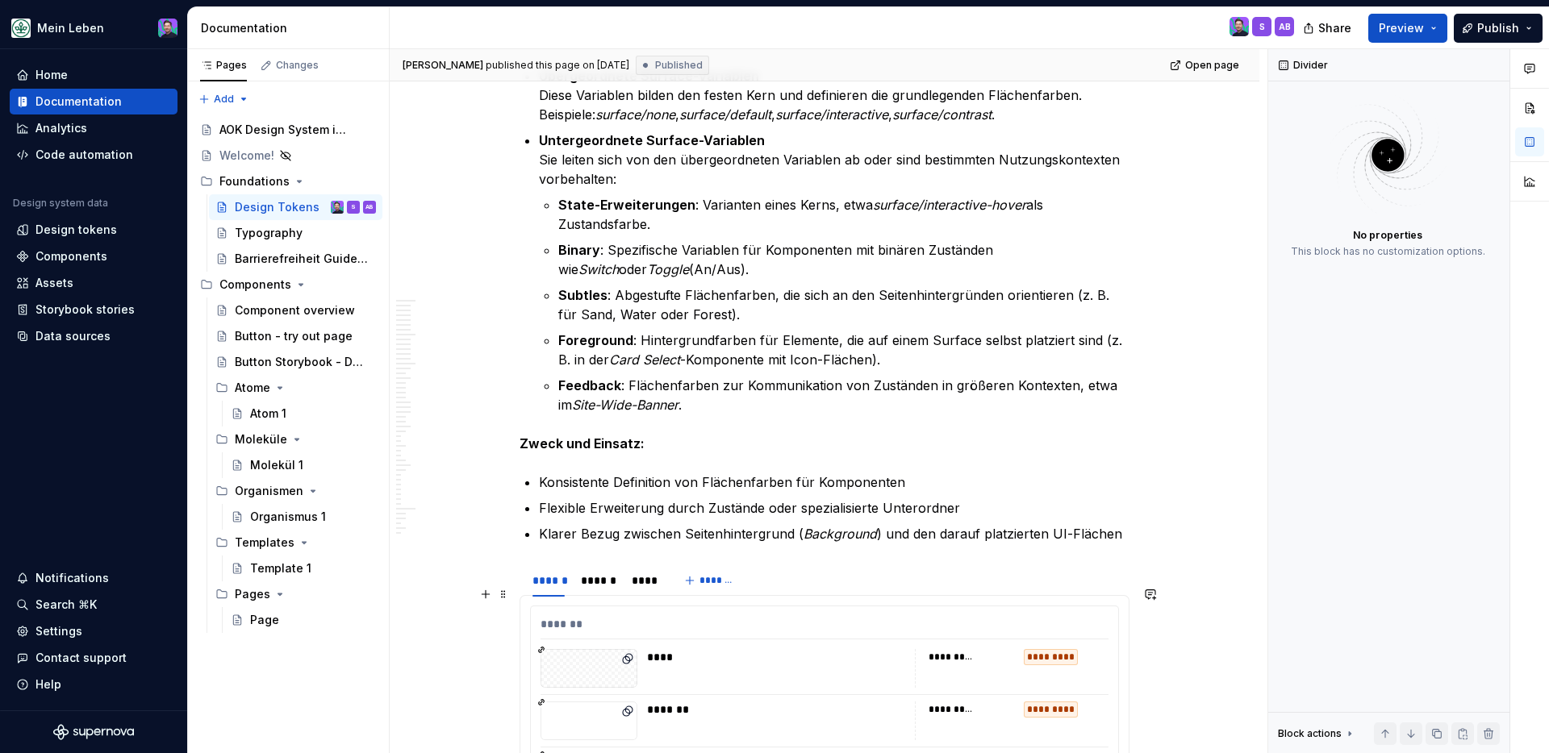
scroll to position [6392, 0]
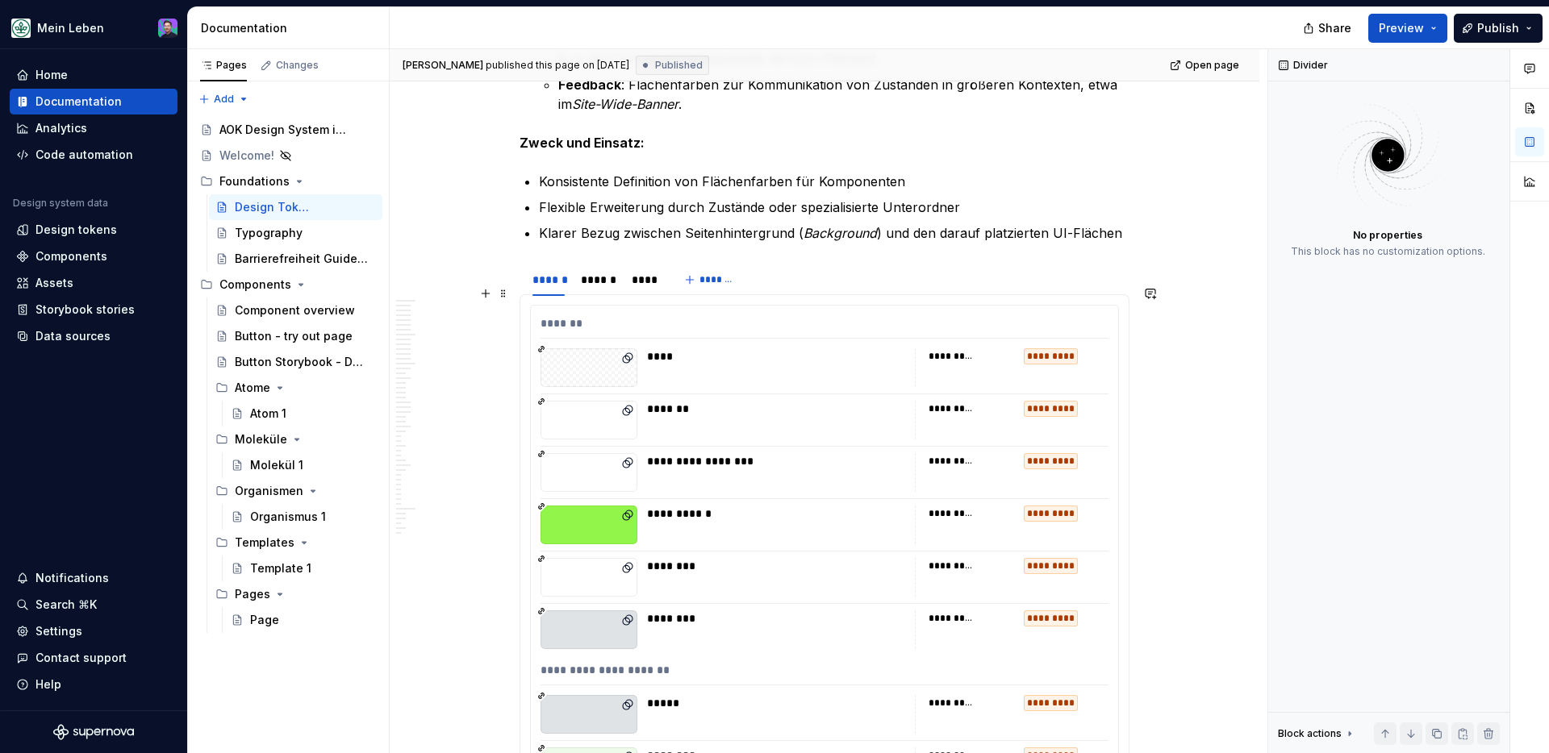
type textarea "*"
